Goal: Task Accomplishment & Management: Use online tool/utility

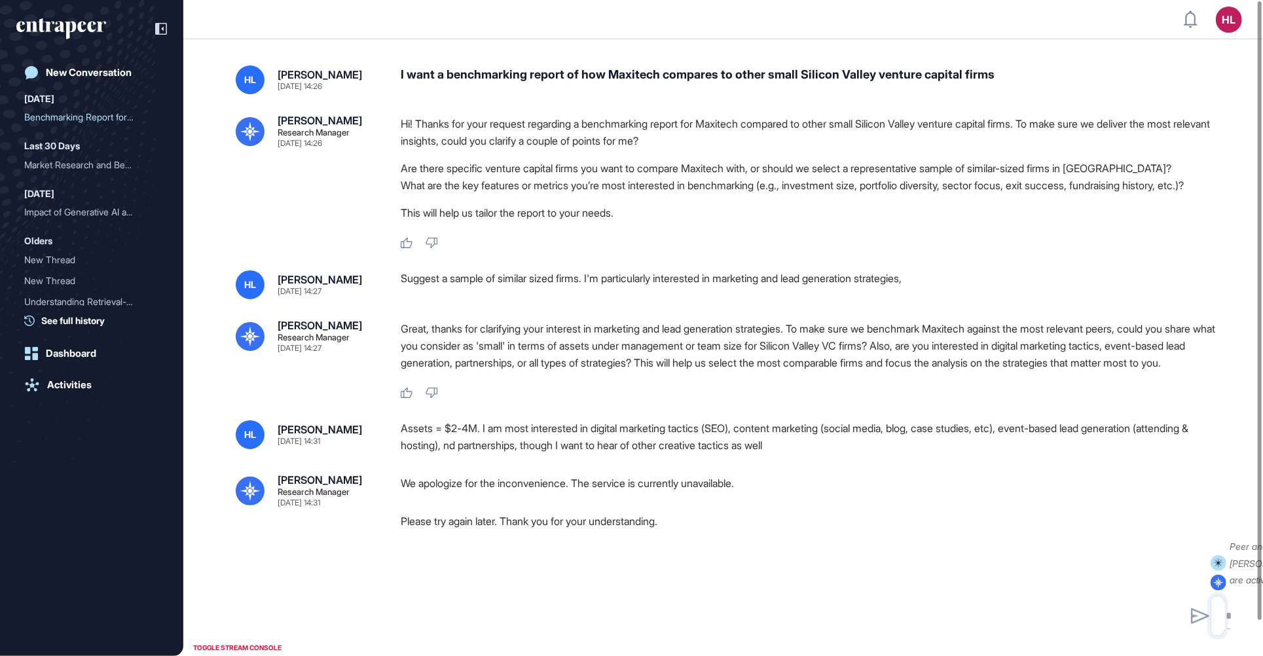
scroll to position [1, 1]
type textarea "**********"
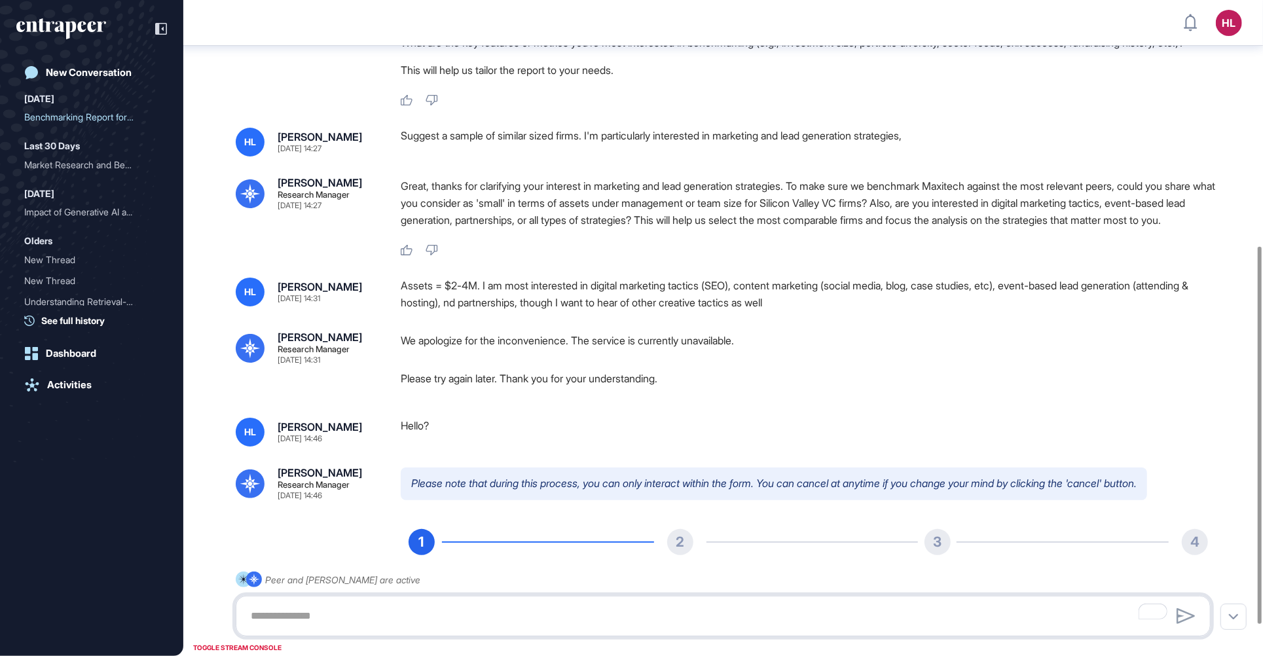
scroll to position [481, 0]
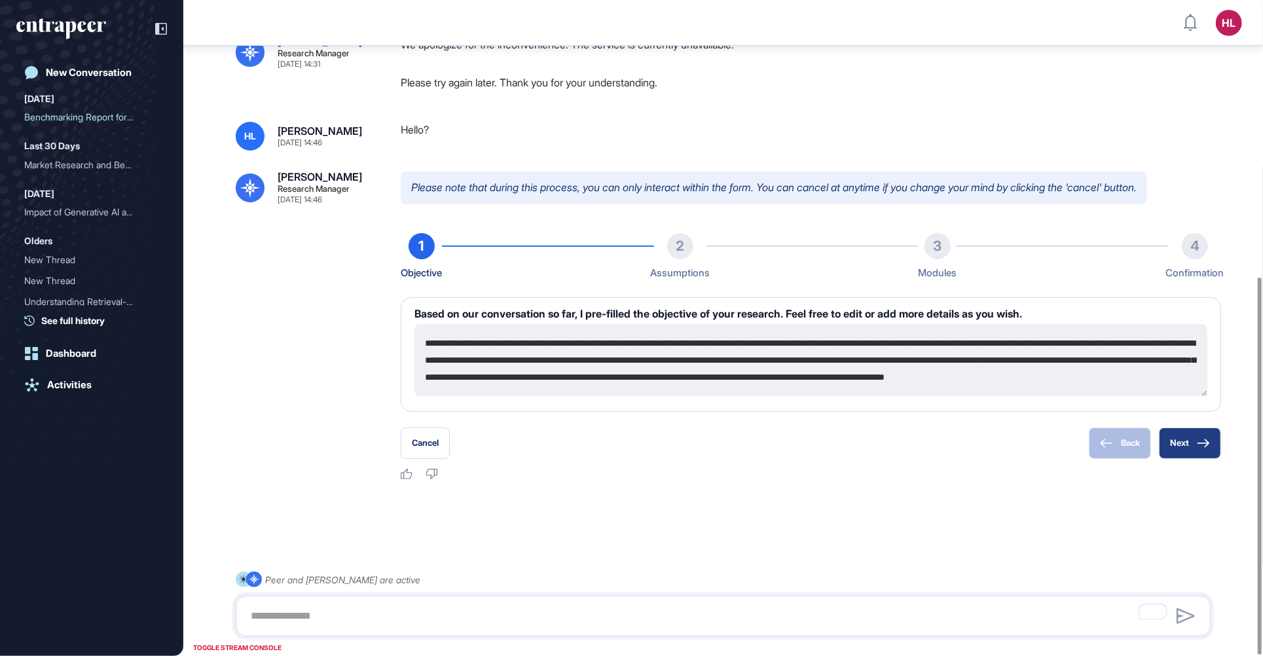
click at [1195, 439] on button "Next" at bounding box center [1190, 443] width 62 height 31
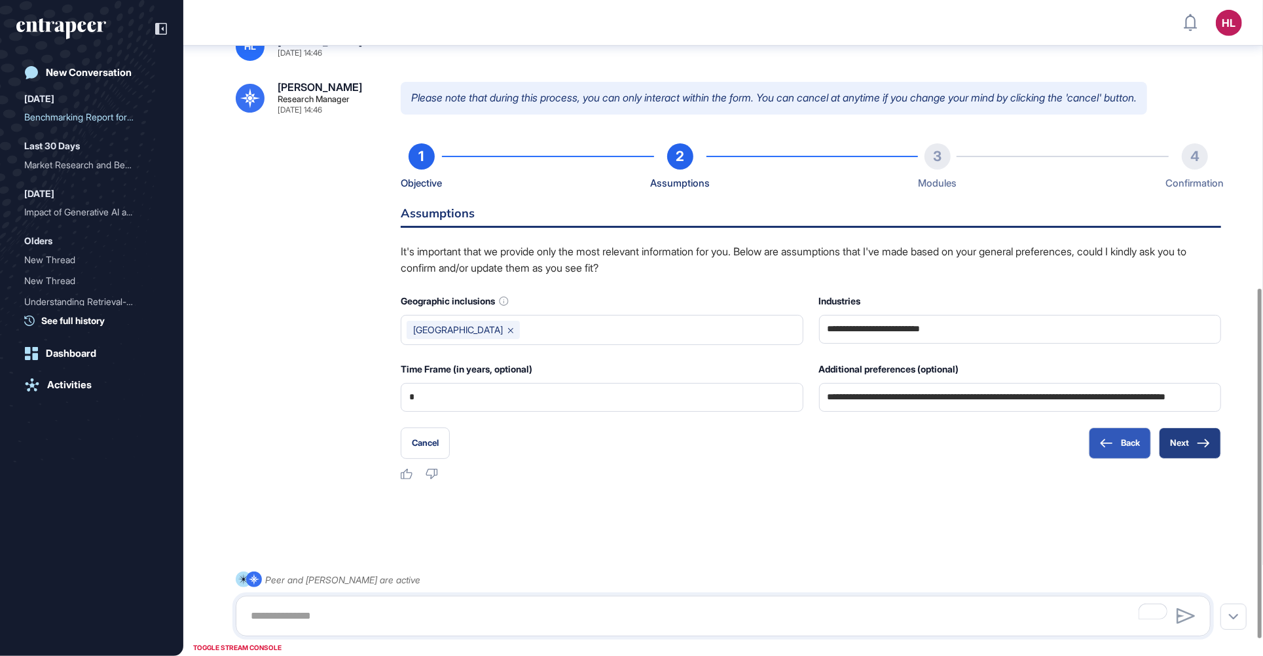
scroll to position [570, 0]
click at [1191, 447] on button "Next" at bounding box center [1190, 443] width 62 height 31
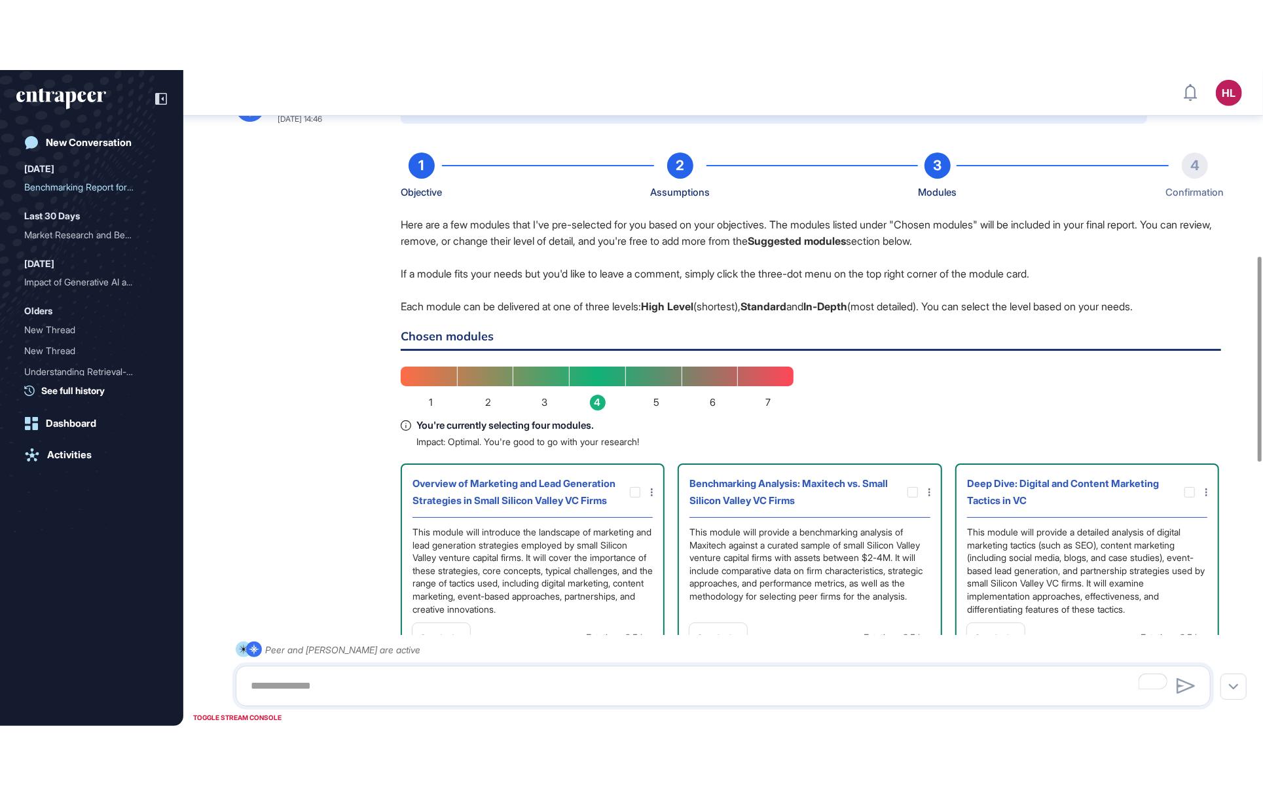
scroll to position [593, 0]
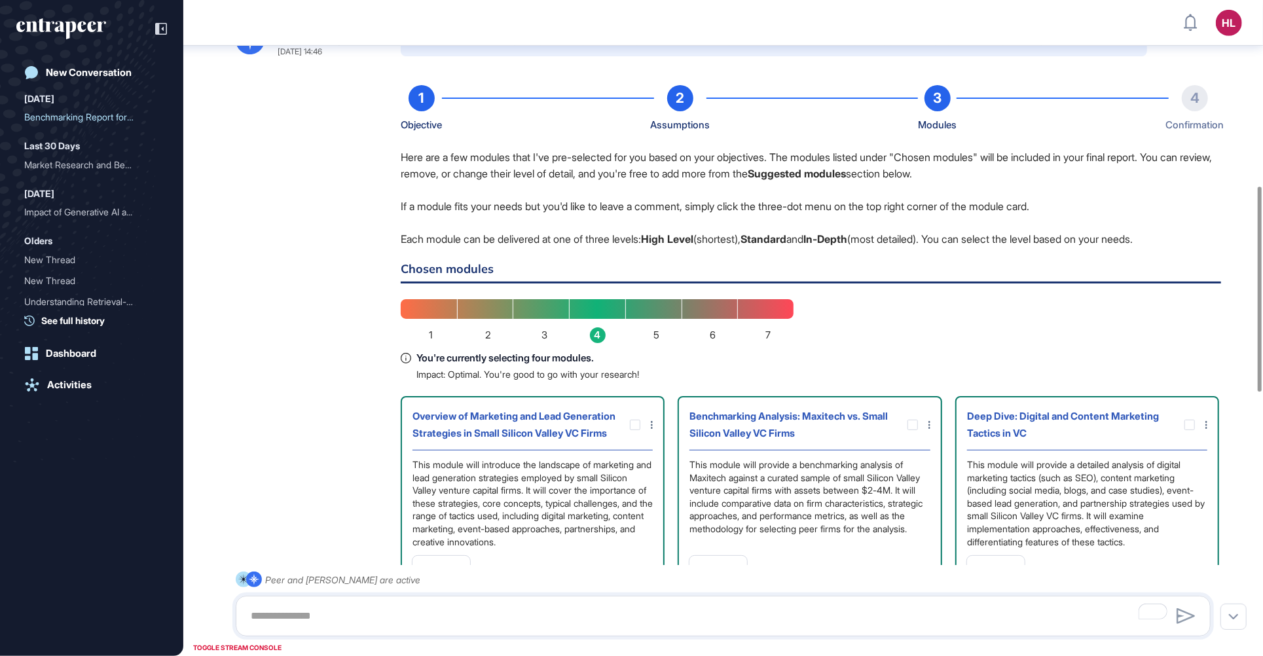
click at [1211, 637] on div "Peer and [PERSON_NAME] are active" at bounding box center [723, 604] width 975 height 65
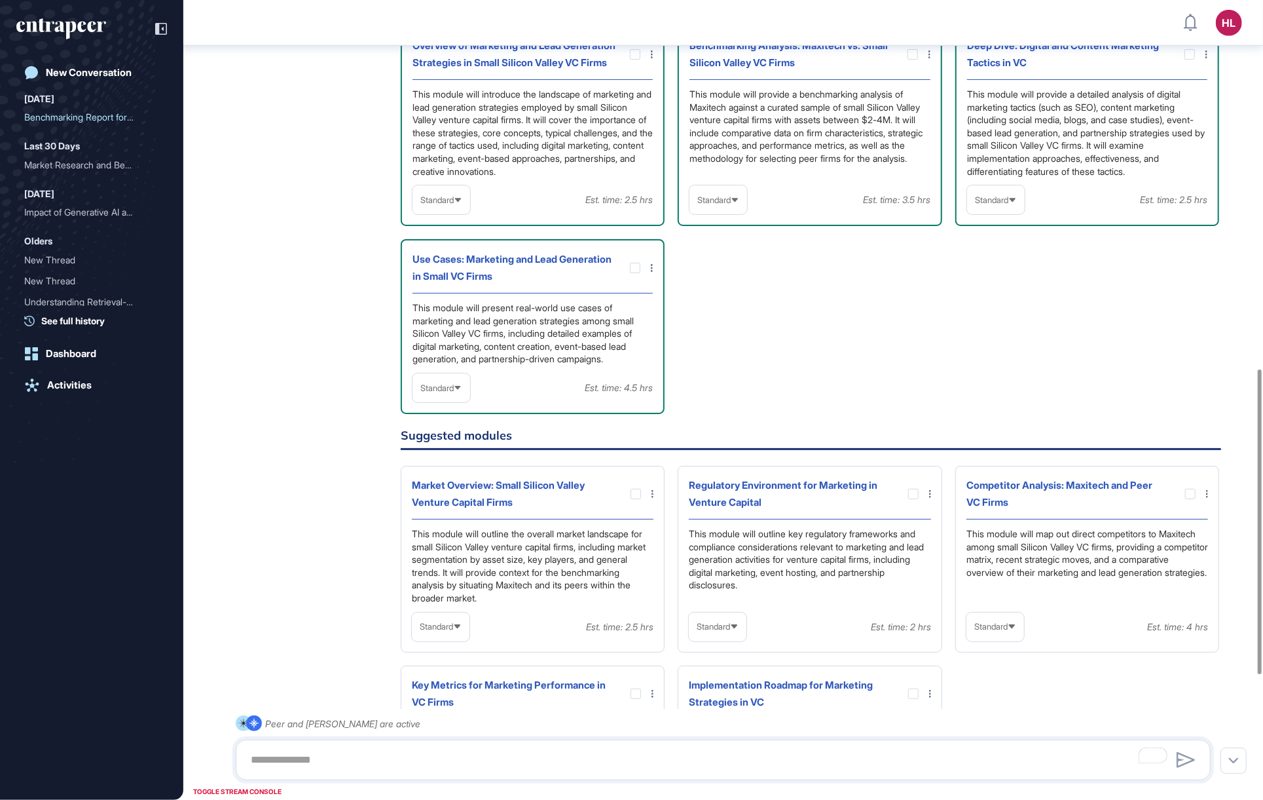
scroll to position [968, 0]
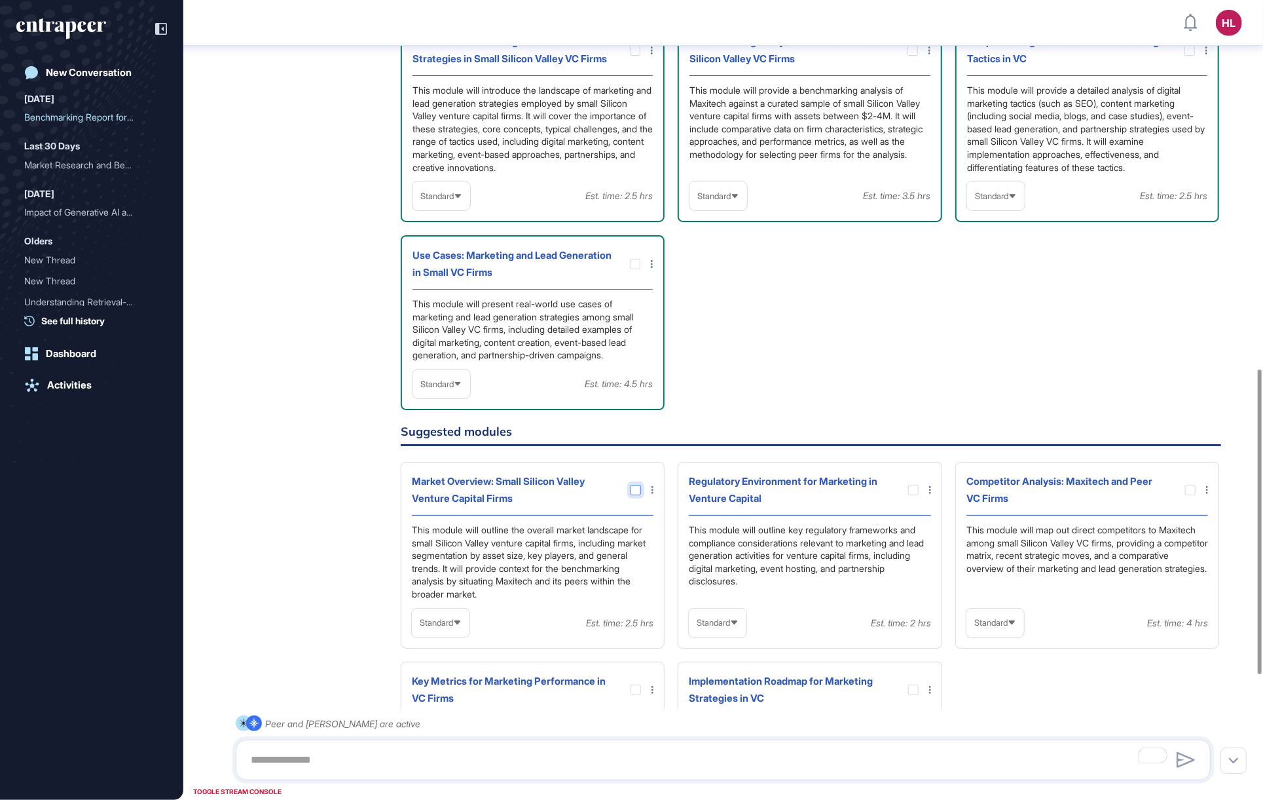
click at [632, 495] on div at bounding box center [636, 490] width 10 height 10
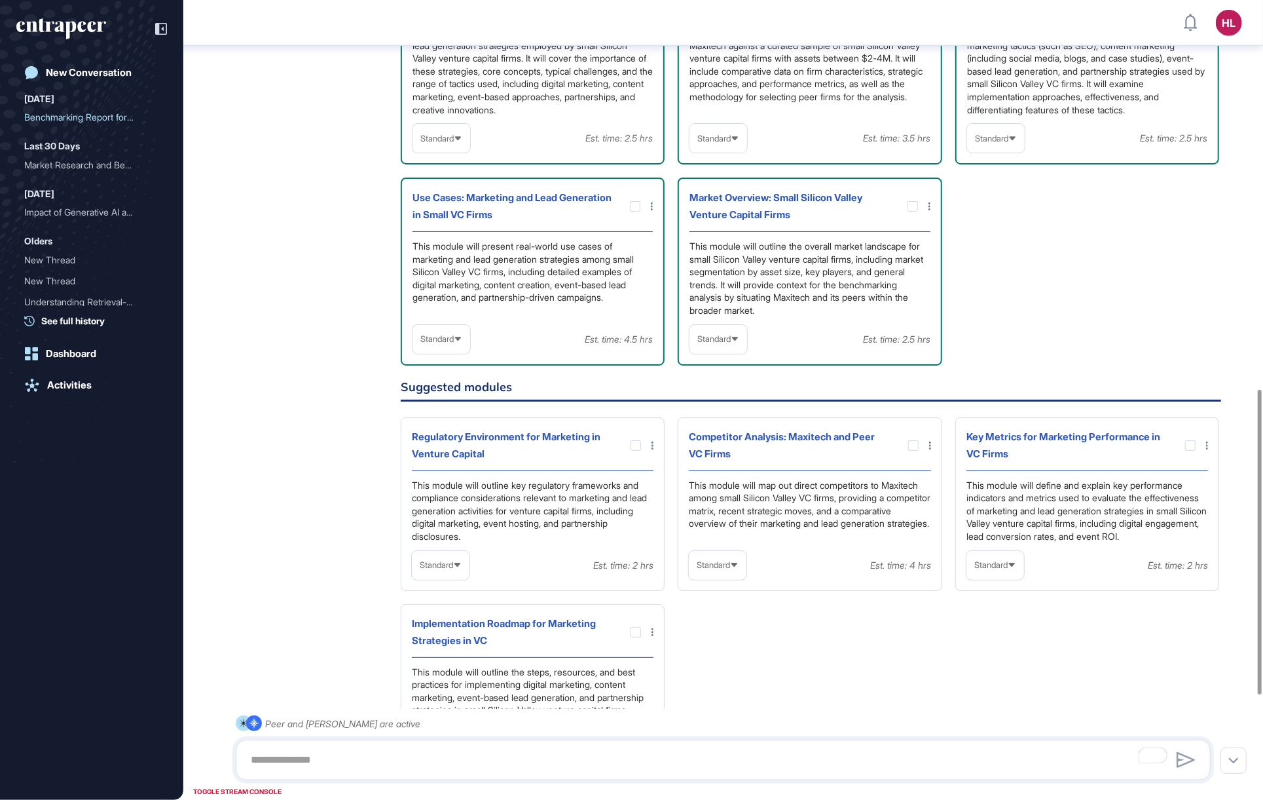
scroll to position [1028, 0]
click at [914, 448] on div at bounding box center [913, 442] width 10 height 10
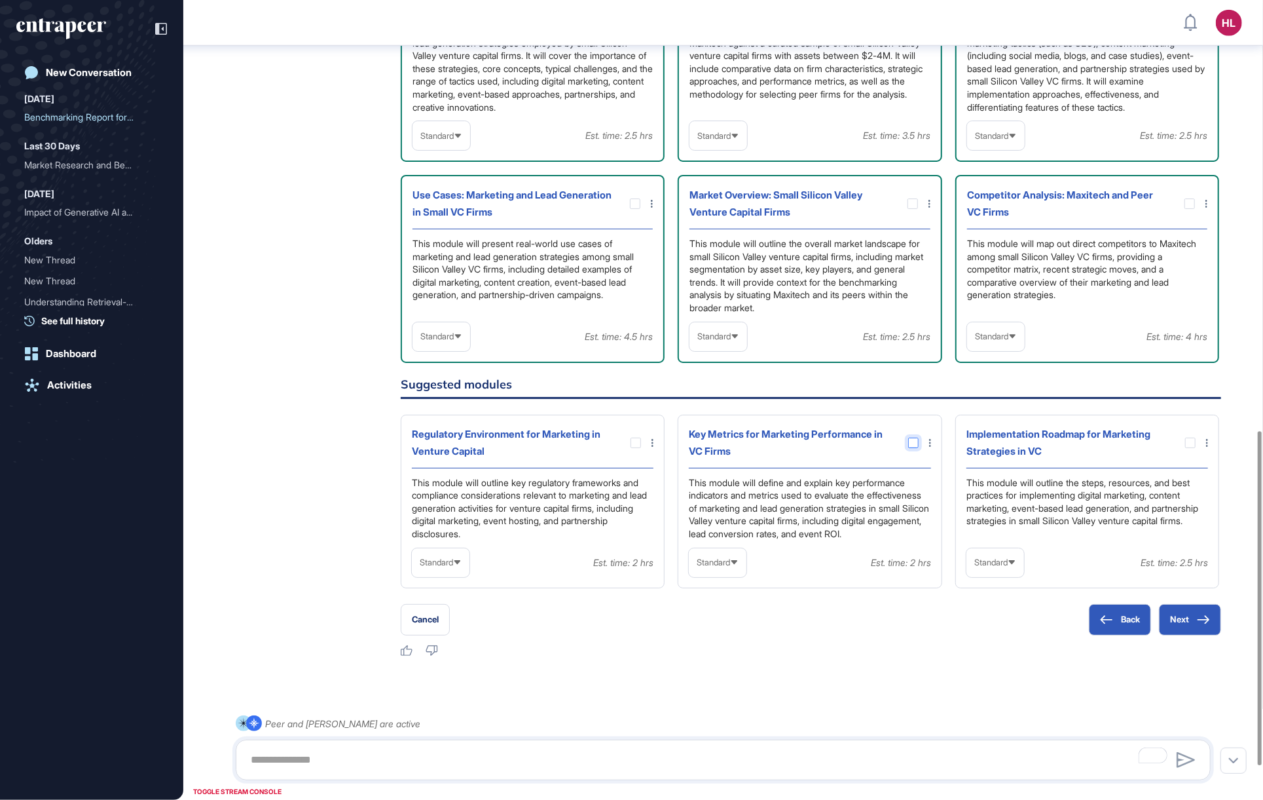
click at [912, 448] on div at bounding box center [913, 442] width 10 height 10
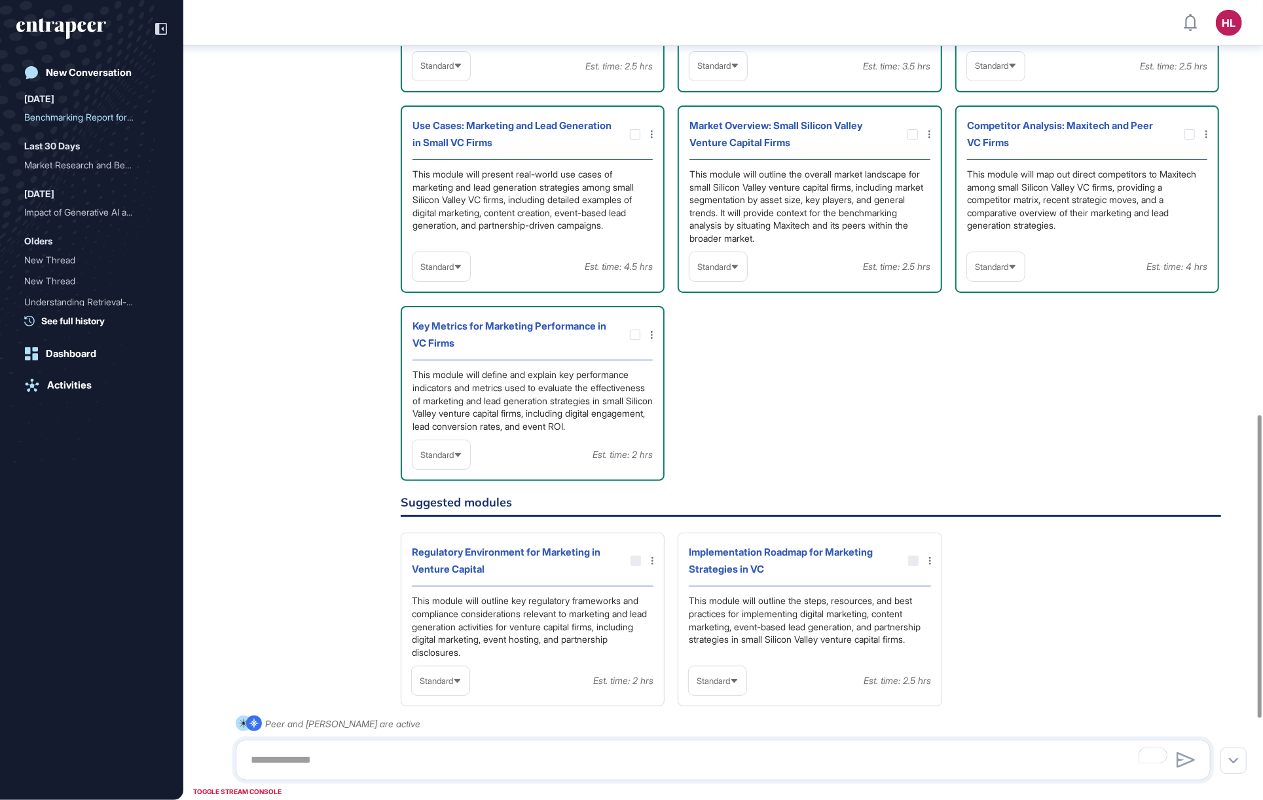
scroll to position [1170, 0]
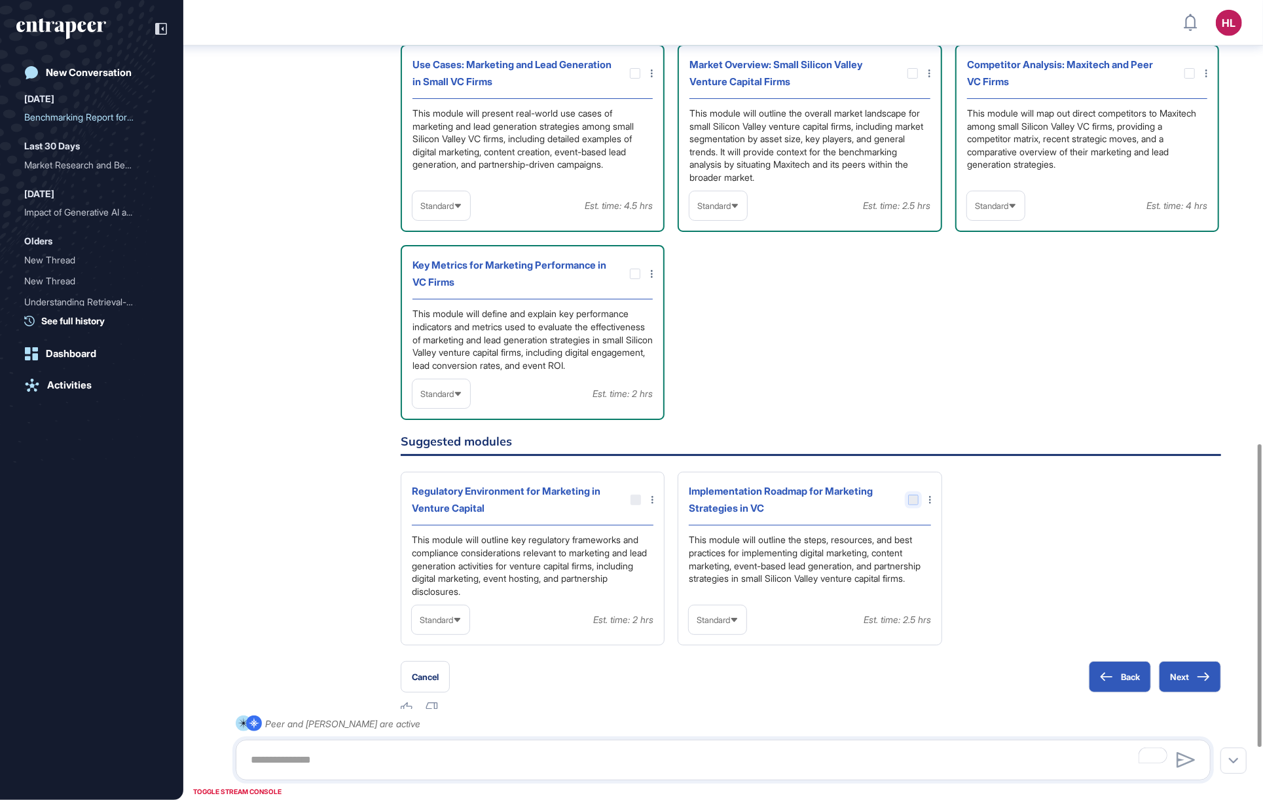
click at [915, 505] on div at bounding box center [913, 499] width 10 height 10
click at [914, 505] on div at bounding box center [913, 499] width 10 height 10
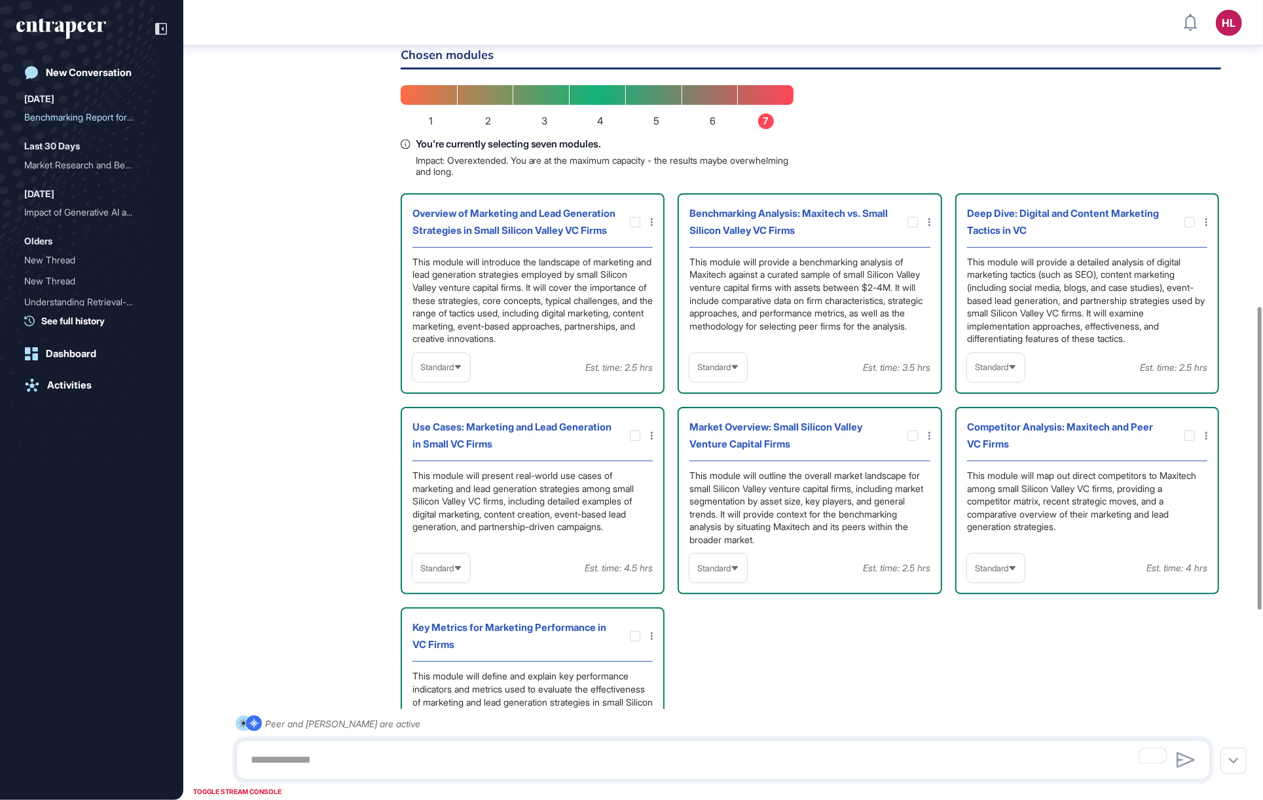
scroll to position [812, 0]
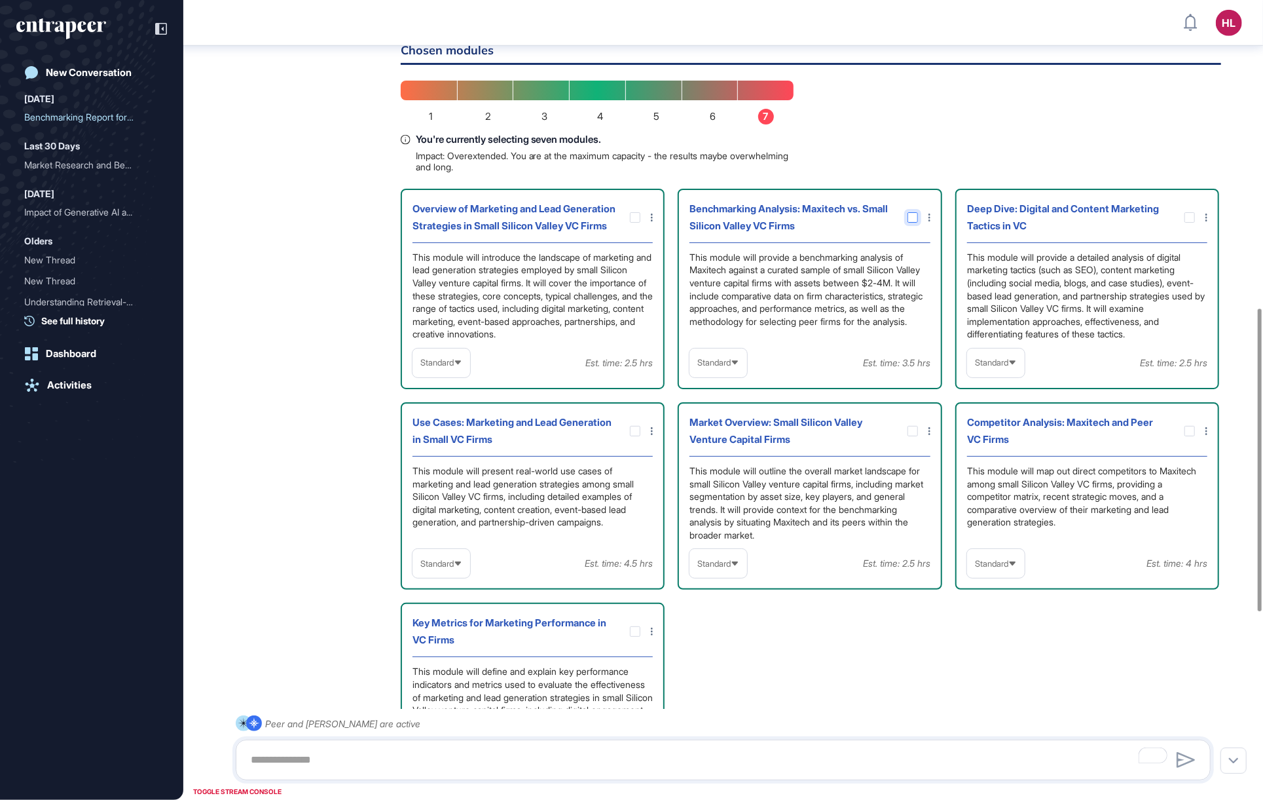
click at [0, 0] on icon at bounding box center [0, 0] width 0 height 0
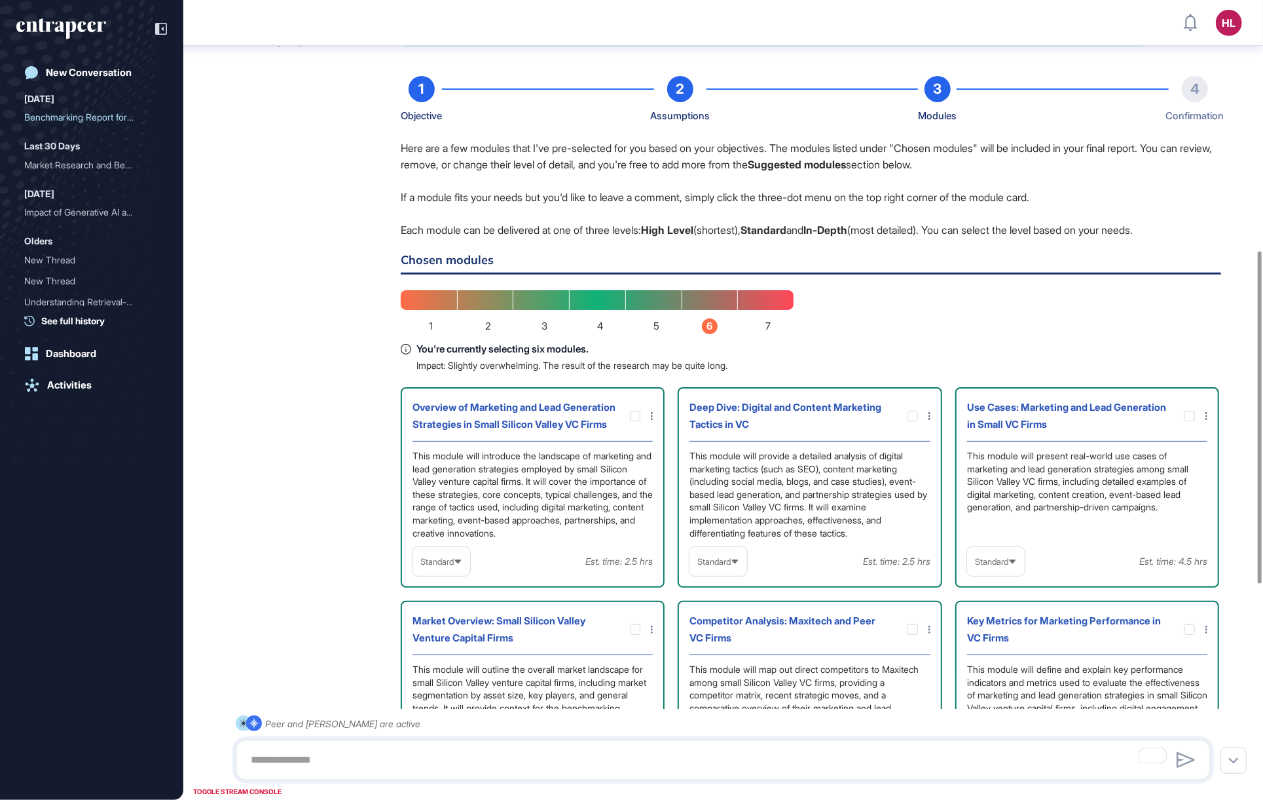
scroll to position [599, 0]
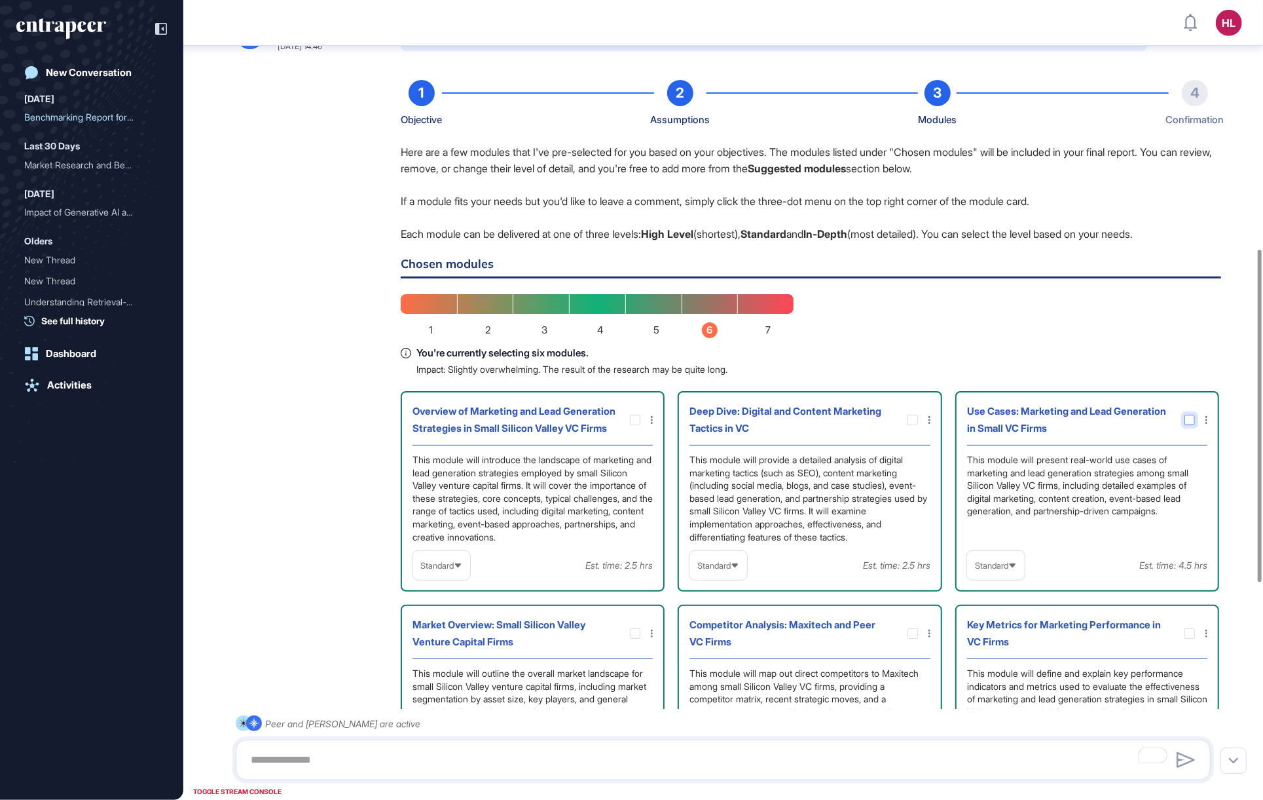
click at [1193, 425] on div at bounding box center [1190, 420] width 10 height 10
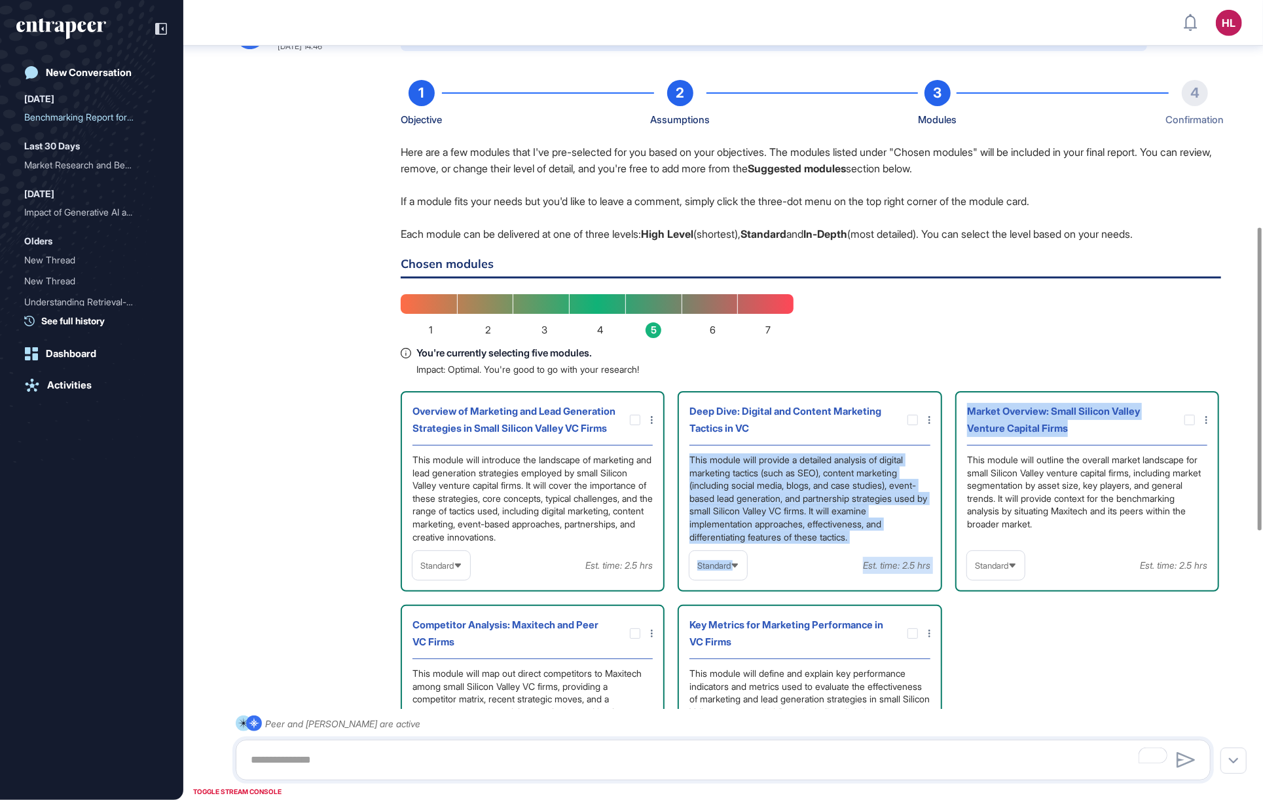
drag, startPoint x: 1136, startPoint y: 459, endPoint x: 880, endPoint y: 473, distance: 256.5
click at [880, 473] on div "Overview of Marketing and Lead Generation Strategies in Small Silicon Valley VC…" at bounding box center [811, 585] width 821 height 388
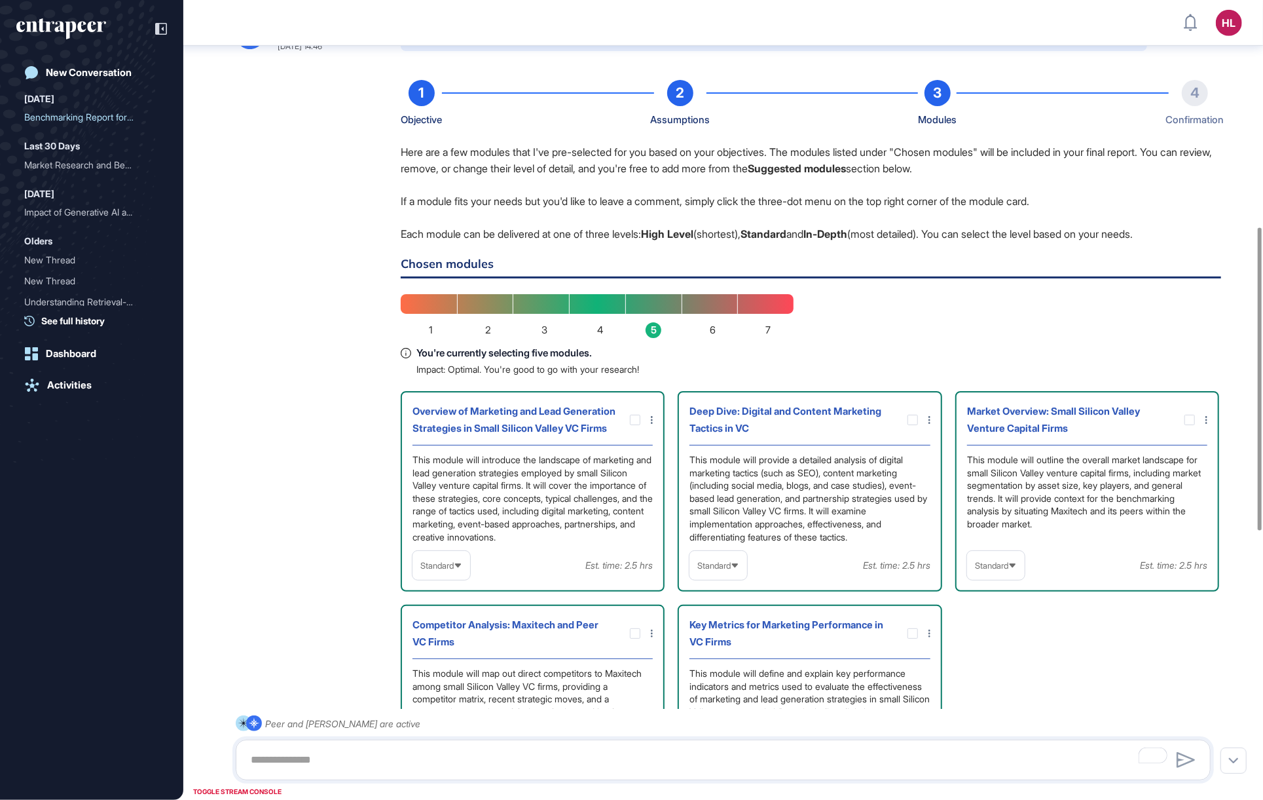
click at [1109, 363] on div "Here are a few modules that I've pre-selected for you based on your objectives.…" at bounding box center [811, 667] width 821 height 1047
